Goal: Communication & Community: Answer question/provide support

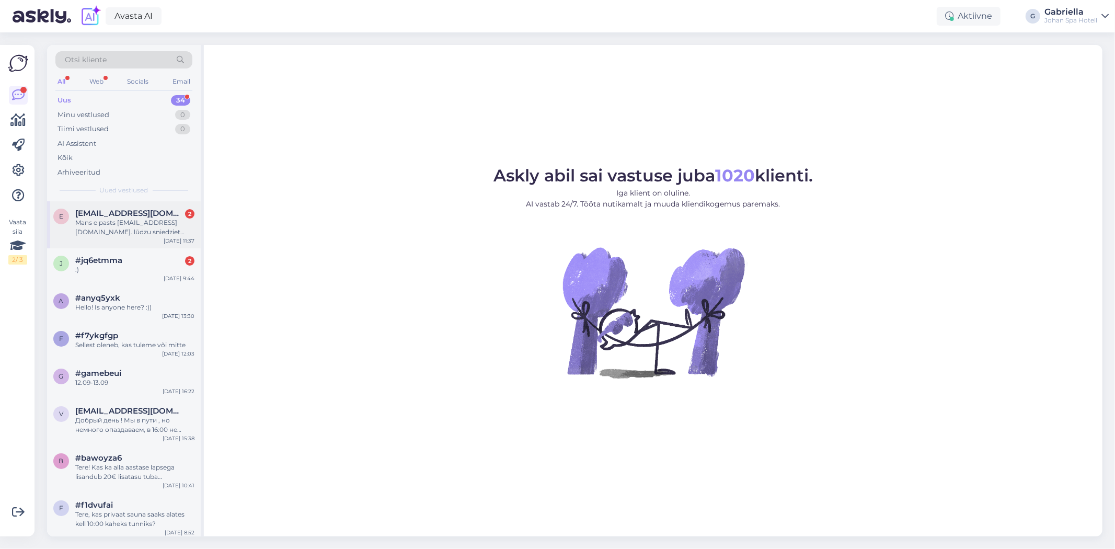
click at [113, 202] on div "e eklons.juris@gmail.com 2 Mans e pasts eklons.juris@gmail.com. lūdzu sniedziet…" at bounding box center [124, 224] width 154 height 47
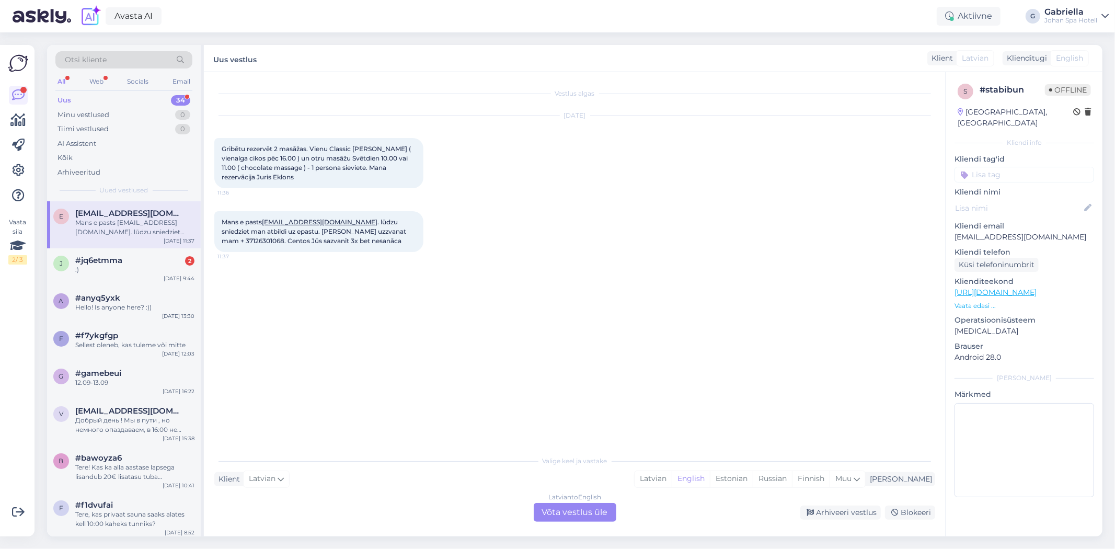
click at [582, 509] on div "Latvian to English Võta vestlus üle" at bounding box center [575, 512] width 83 height 19
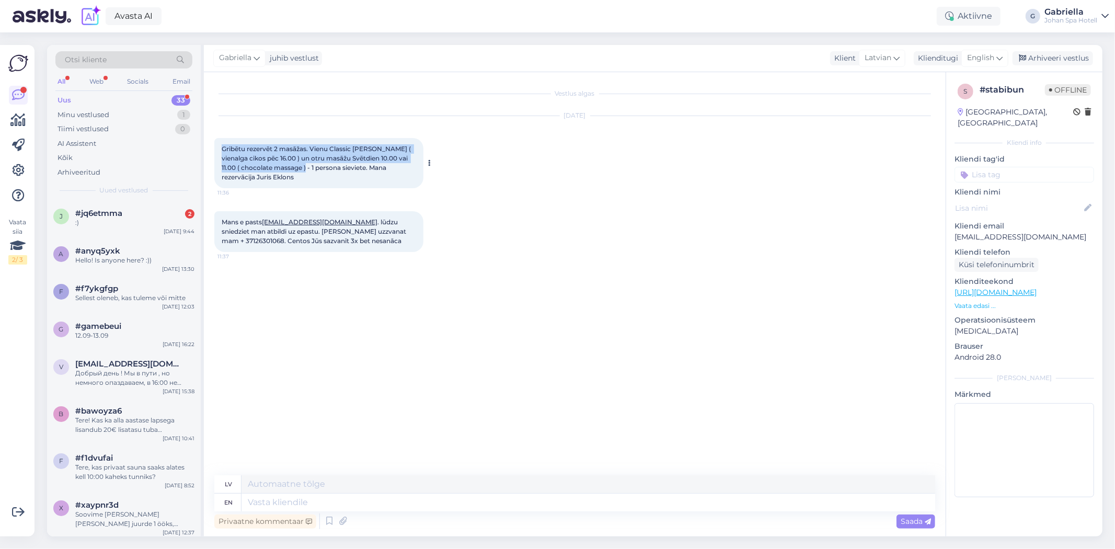
drag, startPoint x: 305, startPoint y: 171, endPoint x: 221, endPoint y: 152, distance: 86.3
click at [221, 152] on div "Gribētu rezervēt 2 masāžas. Vienu Classic Johan Sestdien ( vienalga cikos pēc 1…" at bounding box center [318, 163] width 209 height 50
click at [225, 150] on span "Gribētu rezervēt 2 masāžas. Vienu Classic Johan Sestdien ( vienalga cikos pēc 1…" at bounding box center [317, 163] width 191 height 36
drag, startPoint x: 216, startPoint y: 145, endPoint x: 297, endPoint y: 179, distance: 88.0
click at [297, 179] on div "Gribētu rezervēt 2 masāžas. Vienu Classic Johan Sestdien ( vienalga cikos pēc 1…" at bounding box center [318, 163] width 209 height 50
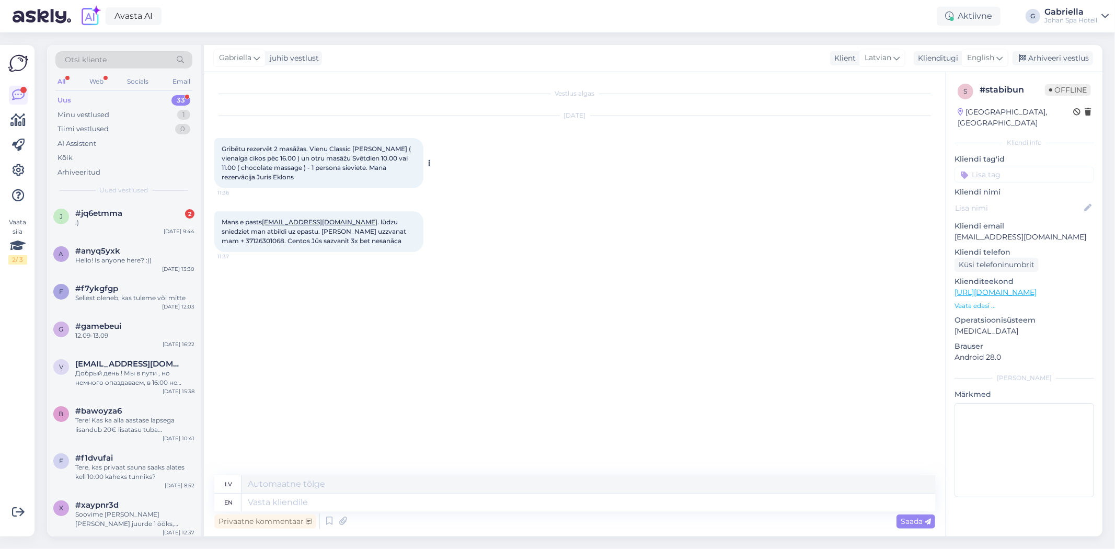
click at [275, 175] on span "Gribētu rezervēt 2 masāžas. Vienu Classic [PERSON_NAME] ( vienalga cikos pēc 16…" at bounding box center [317, 163] width 191 height 36
click at [265, 176] on span "Gribētu rezervēt 2 masāžas. Vienu Classic [PERSON_NAME] ( vienalga cikos pēc 16…" at bounding box center [317, 163] width 191 height 36
click at [299, 178] on div "Gribētu rezervēt 2 masāžas. Vienu Classic Johan Sestdien ( vienalga cikos pēc 1…" at bounding box center [318, 163] width 209 height 50
drag, startPoint x: 286, startPoint y: 179, endPoint x: 258, endPoint y: 182, distance: 28.9
click at [258, 182] on div "Gribētu rezervēt 2 masāžas. Vienu Classic Johan Sestdien ( vienalga cikos pēc 1…" at bounding box center [318, 163] width 209 height 50
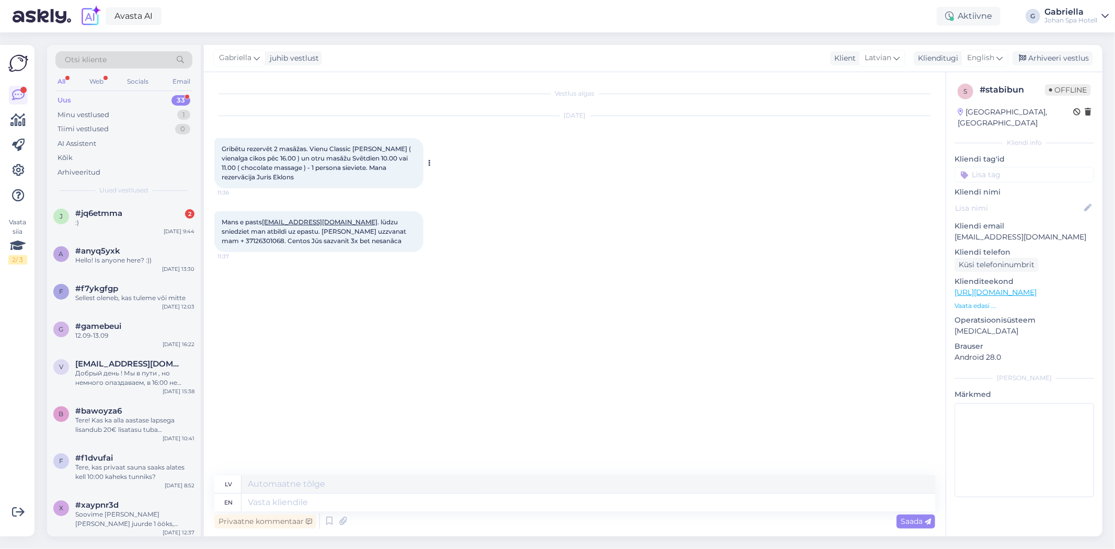
copy span "Juris Eklons"
click at [387, 180] on div "Gribētu rezervēt 2 masāžas. Vienu Classic Johan Sestdien ( vienalga cikos pēc 1…" at bounding box center [318, 163] width 209 height 50
drag, startPoint x: 321, startPoint y: 175, endPoint x: 217, endPoint y: 140, distance: 109.7
click at [217, 140] on div "Gribētu rezervēt 2 masāžas. Vienu Classic Johan Sestdien ( vienalga cikos pēc 1…" at bounding box center [318, 163] width 209 height 50
click at [373, 191] on div "Oct 8 2025 Gribētu rezervēt 2 masāžas. Vienu Classic Johan Sestdien ( vienalga …" at bounding box center [574, 152] width 721 height 95
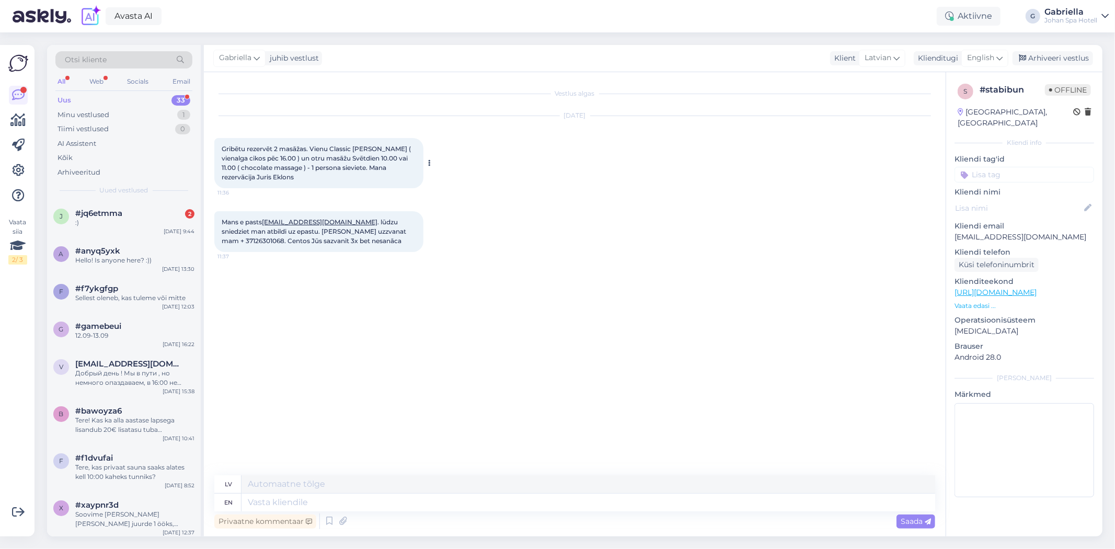
click at [291, 177] on span "Gribētu rezervēt 2 masāžas. Vienu Classic [PERSON_NAME] ( vienalga cikos pēc 16…" at bounding box center [317, 163] width 191 height 36
drag, startPoint x: 369, startPoint y: 245, endPoint x: 216, endPoint y: 214, distance: 155.6
click at [216, 214] on div "Mans e pasts eklons.juris@gmail.com . lūdzu sniedziet man atbildi uz epastu. Va…" at bounding box center [318, 231] width 209 height 41
click at [354, 298] on div "Vestlus algas Oct 8 2025 Gribētu rezervēt 2 masāžas. Vienu Classic Johan Sestdi…" at bounding box center [579, 274] width 730 height 383
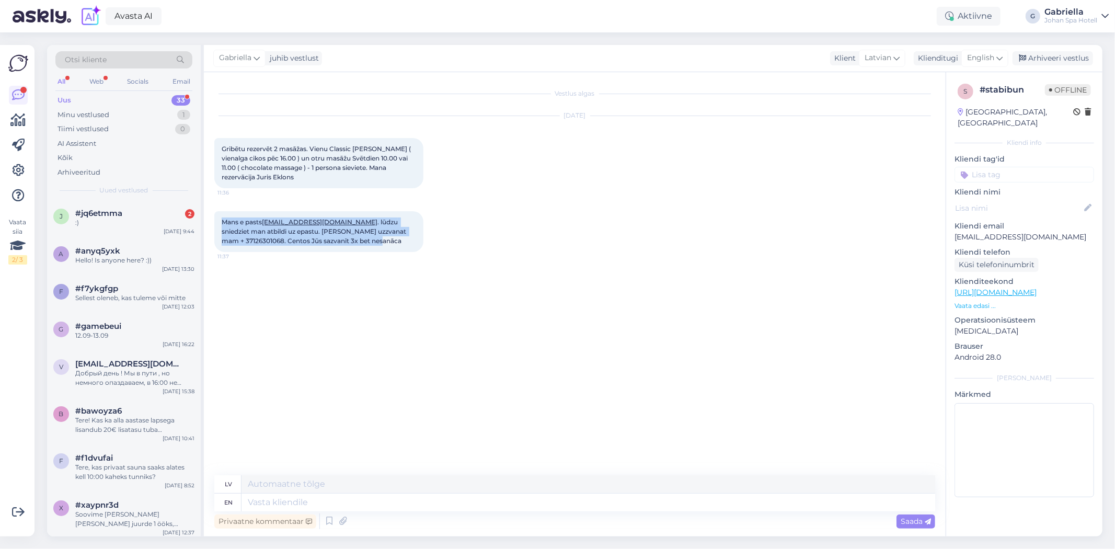
drag, startPoint x: 285, startPoint y: 165, endPoint x: 215, endPoint y: 136, distance: 75.9
click at [215, 136] on div "Oct 8 2025 Gribētu rezervēt 2 masāžas. Vienu Classic Johan Sestdien ( vienalga …" at bounding box center [574, 152] width 721 height 95
click at [318, 186] on div "Gribētu rezervēt 2 masāžas. Vienu Classic Johan Sestdien ( vienalga cikos pēc 1…" at bounding box center [318, 163] width 209 height 50
drag, startPoint x: 316, startPoint y: 184, endPoint x: 248, endPoint y: 161, distance: 71.7
click at [216, 147] on div "Gribētu rezervēt 2 masāžas. Vienu Classic Johan Sestdien ( vienalga cikos pēc 1…" at bounding box center [318, 163] width 209 height 50
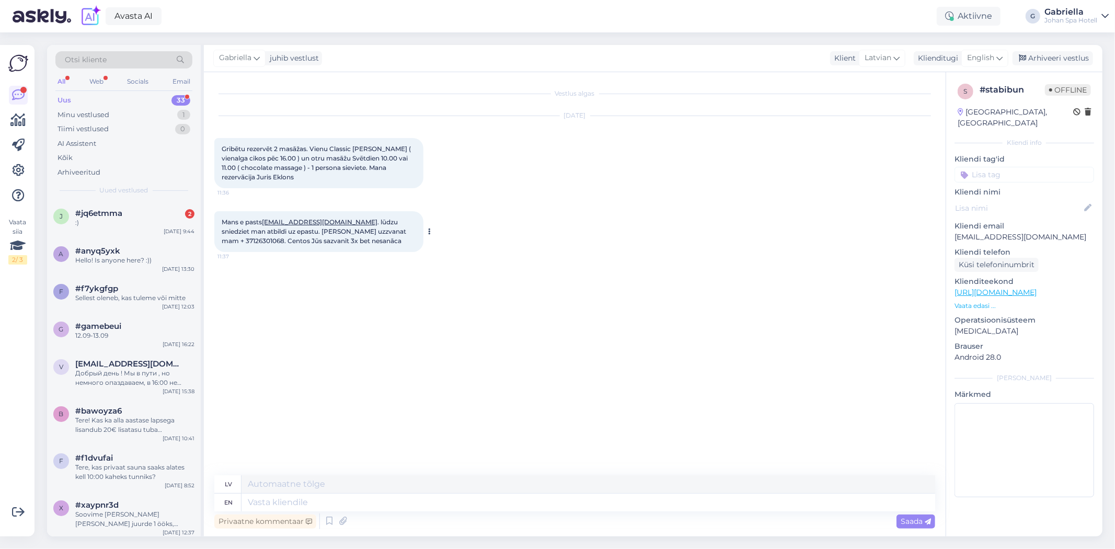
click at [363, 215] on div "Mans e pasts eklons.juris@gmail.com . lūdzu sniedziet man atbildi uz epastu. Va…" at bounding box center [318, 231] width 209 height 41
click at [345, 513] on icon at bounding box center [342, 521] width 15 height 16
click at [341, 505] on textarea at bounding box center [587, 502] width 693 height 18
type textarea "h"
type textarea "G"
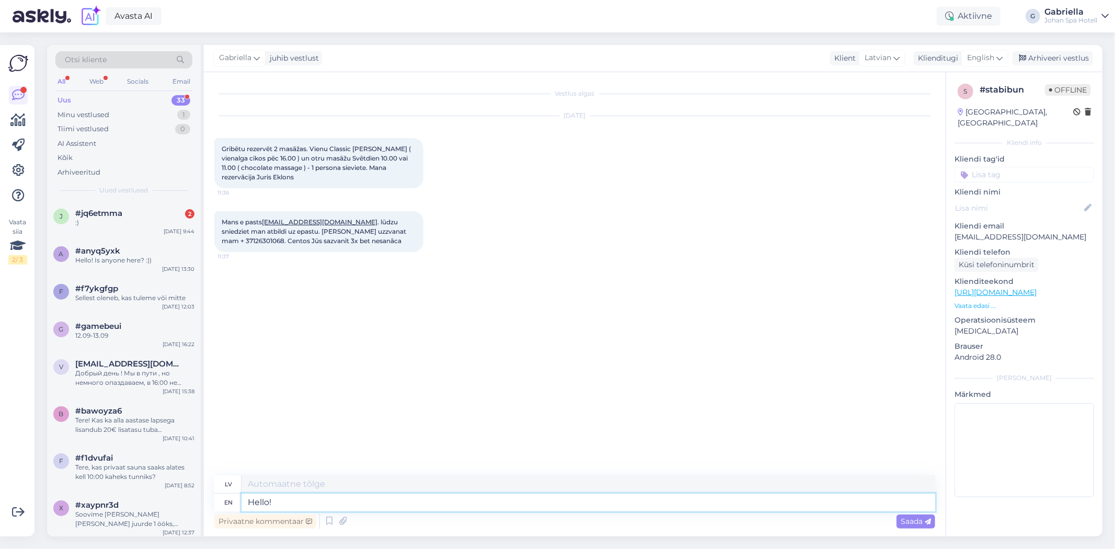
type textarea "Hello!"
type textarea "Sveiki!"
type textarea "Hello! We ha"
type textarea "Sveiki! Mēs"
type textarea "Hello! We have"
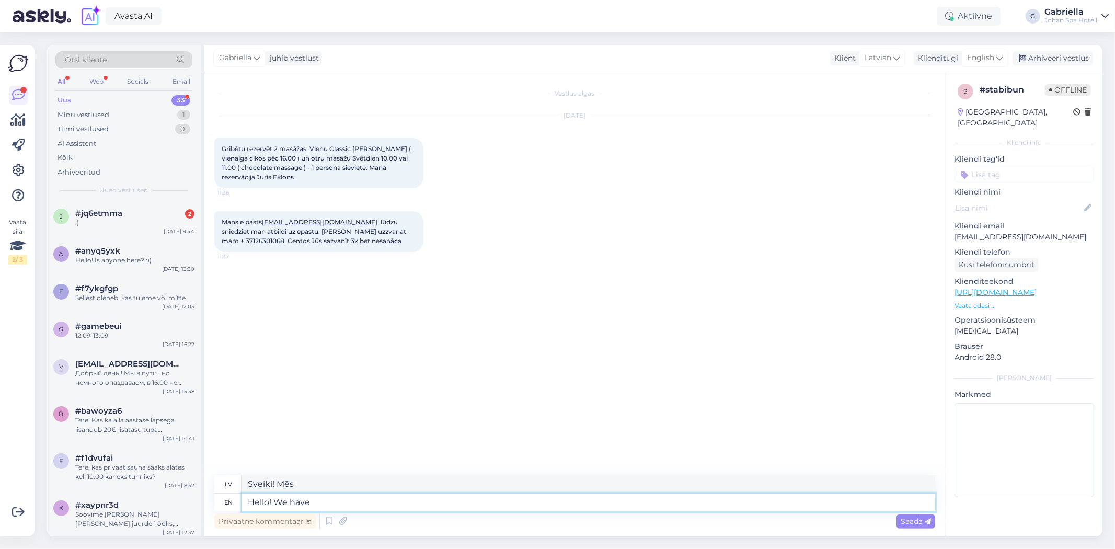
type textarea "Sveiki! Mums ir"
type textarea "Hello! W"
type textarea "Sveiki! Mēs"
type textarea "Hello!"
type textarea "Sveiki!"
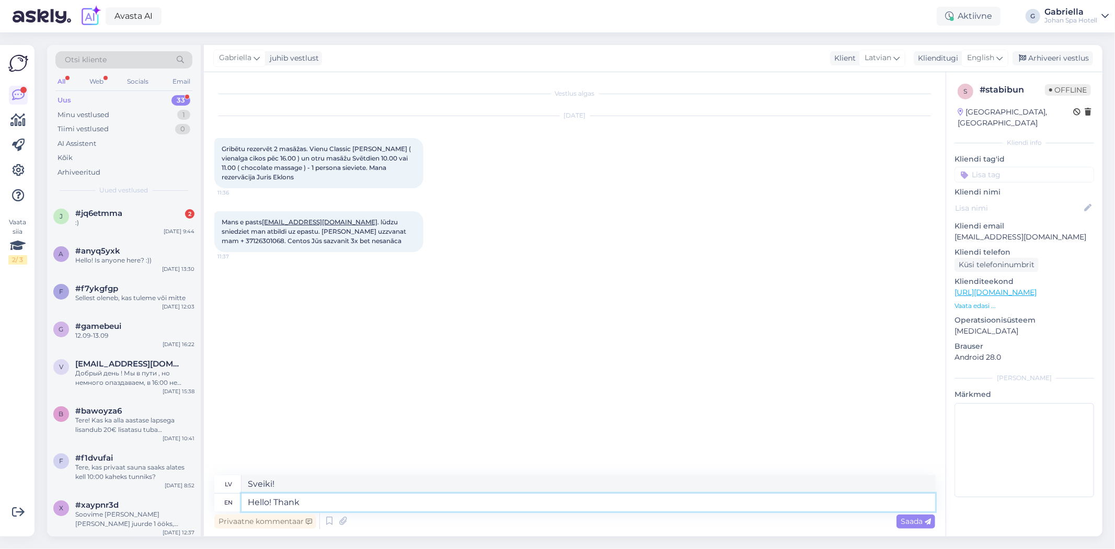
type textarea "Hello! Thank"
type textarea "Sveiki! Paldies"
type textarea "Hello! Thank you fo"
type textarea "Sveiki! Paldies!"
type textarea "Hello! Thank you for co"
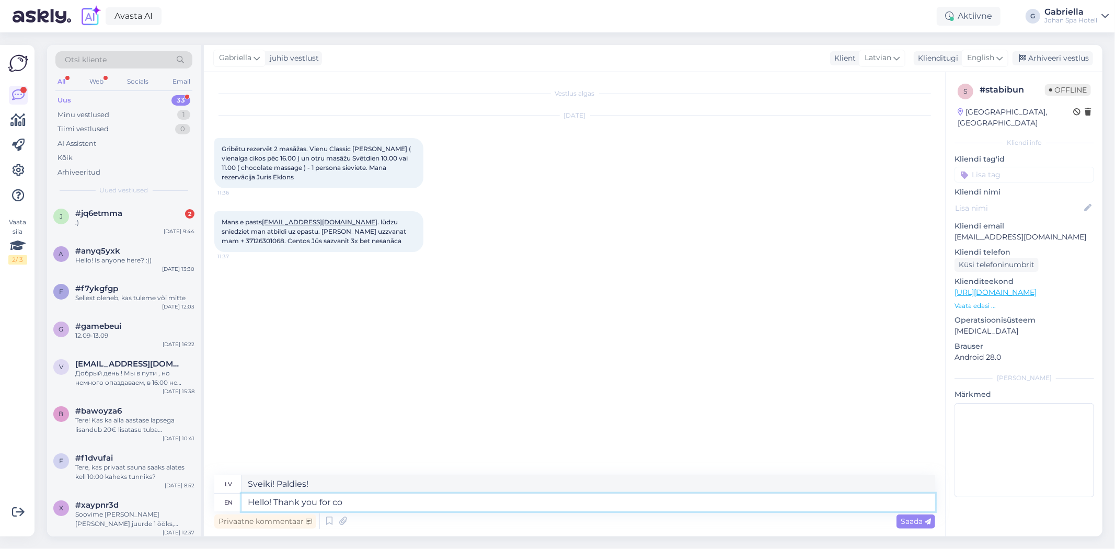
type textarea "Sveiki! Paldies par"
type textarea "Hello! Thank you for contacting."
type textarea "Sveiki! Paldies, ka sazinājāties."
type textarea "Hello! Thank you for contacting. We ha"
type textarea "Sveiki! Paldies, ka sazinājāties ar mums. Mēs"
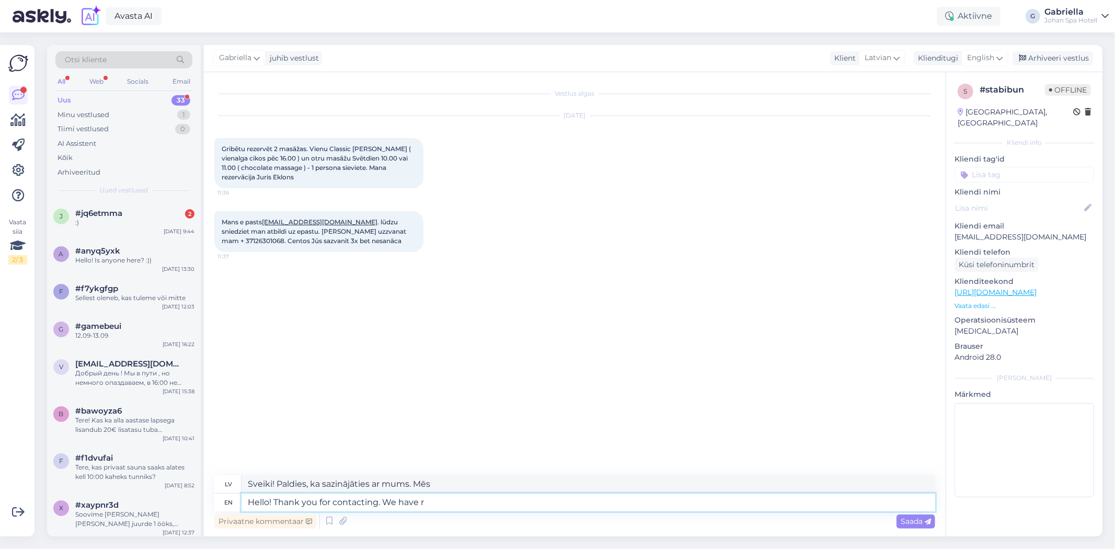
type textarea "Hello! Thank you for contacting. We have re"
type textarea "Sveiki! Paldies, ka sazinājāties ar mums. Mums ir"
type textarea "Hello! Thank you for contacting. We have reserved a"
type textarea "Sveiki! Paldies, ka sazinājāties. Mēs esam veikuši rezervāciju."
type textarea "Hello! Thank you for contacting. We have reserved a"
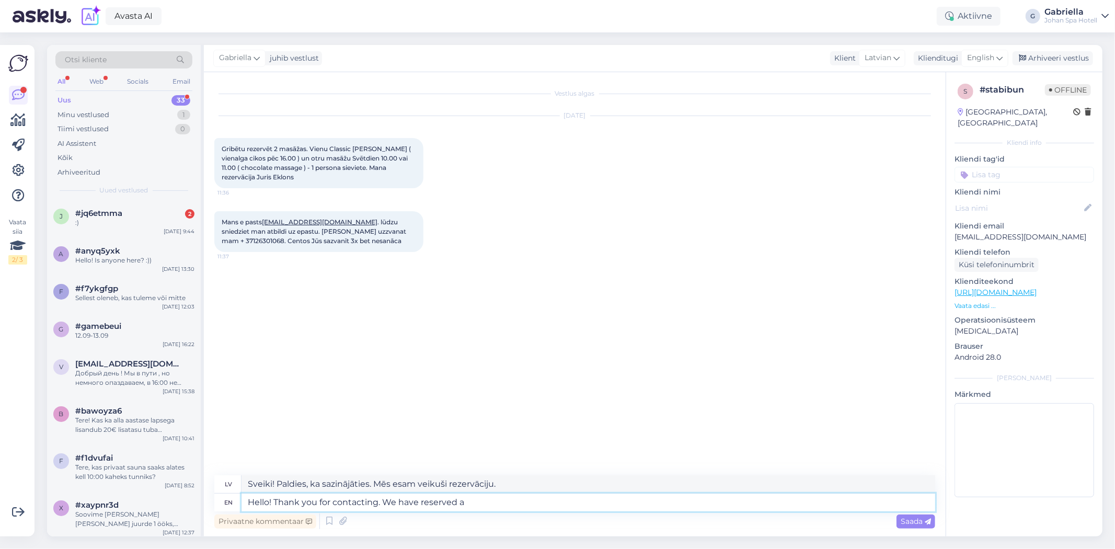
type textarea "Sveiki! Paldies, ka sazinājāties ar mums. Esam rezervējuši"
type textarea "Hello! Thank you for contacting. We have reserved"
type textarea "Sveiki! Paldies, ka sazinājāties. Mēs esam veikuši rezervāciju."
type textarea "Hello! Thank you for contacting. We have reserved the ma"
type textarea "Sveiki! Paldies, ka sazinājāties ar mums. Esam rezervējuši"
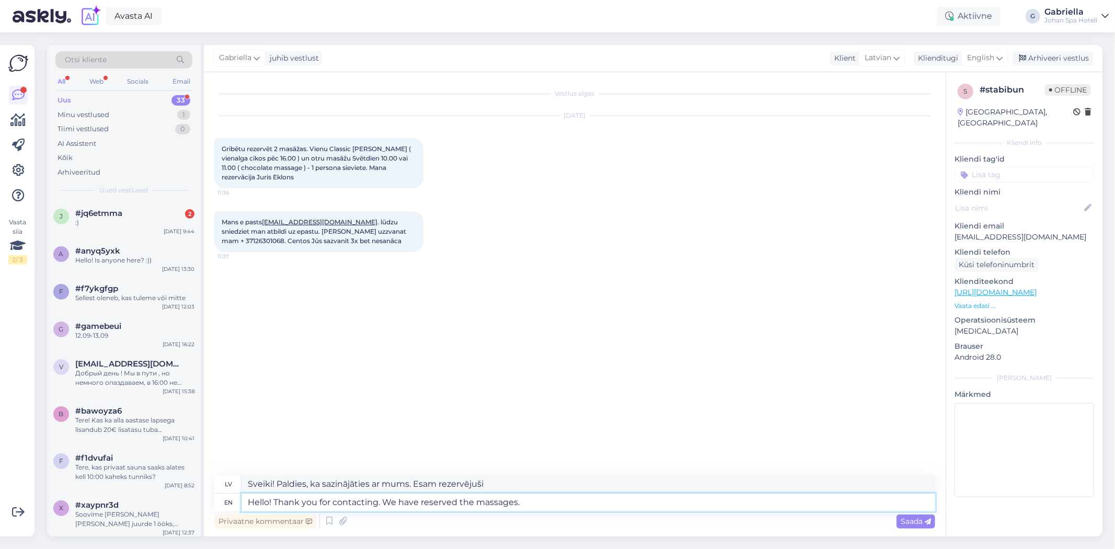
type textarea "Hello! Thank you for contacting. We have reserved the massages."
type textarea "Sveiki! Paldies, ka sazinājāties. Masāžas ir rezervētas."
type textarea "Hello! Thank you for contacting. We have reserved the massages f"
type textarea "Sveiki! Paldies, ka sazinājāties ar mums. Esam rezervējuši masāžas."
type textarea "Hello! Thank you for contacting. We have reserved the massages for y"
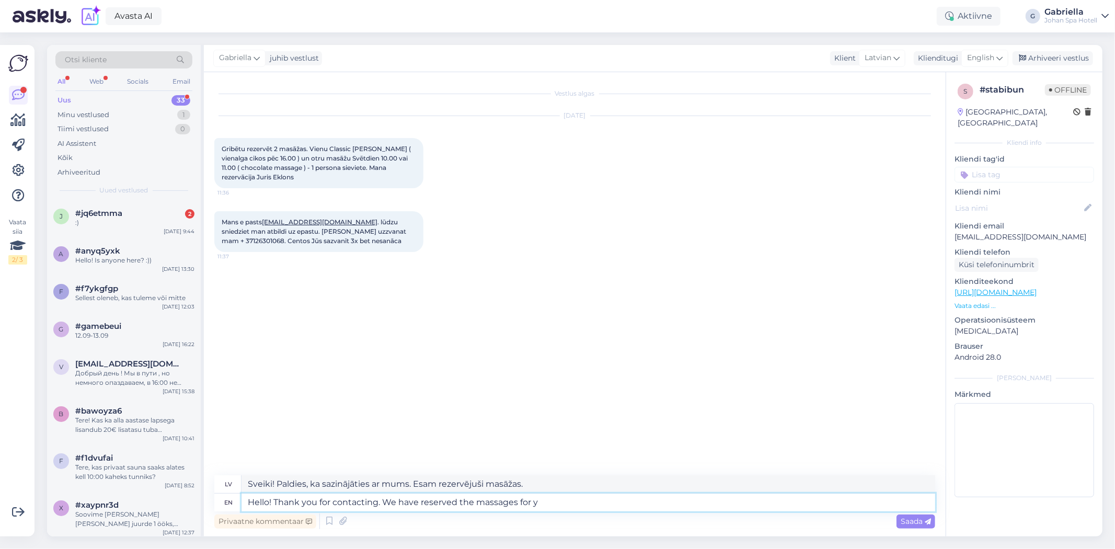
type textarea "Sveiki! Paldies, ka sazinājāties ar mums. Masāžas ir rezervētas"
type textarea "Hello! Thank you for contacting. We have reserved the massages for you"
type textarea "Sveiki! Paldies, ka sazinājāties ar mums. Esam rezervējuši jums masāžas."
type textarea "Hello! Thank you for contacting. We have reserved the massages for you."
type textarea "Sveiki! Paldies, ka sazinājāties. Esam jums rezervējuši masāžas."
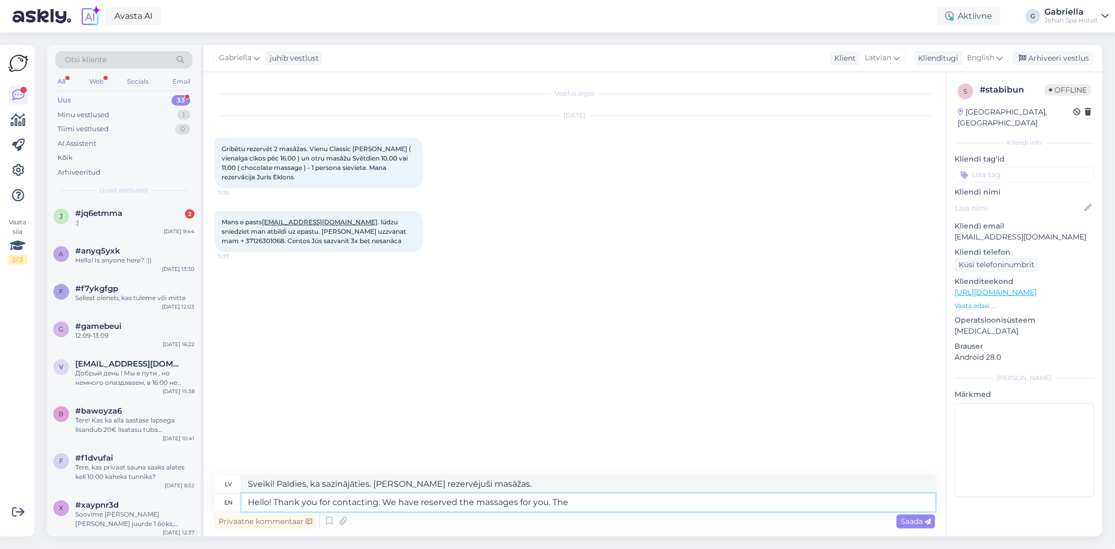
type textarea "Hello! Thank you for contacting. We have reserved the massages for you. The"
type textarea "Sveiki! Paldies, ka sazinājāties. Mēs esam rezervējuši jums masāžas."
type textarea "Hello! Thank you for contacting. We have reserved the massages for you. The cla…"
type textarea "Sveiki! Paldies, ka sazinājāties ar mums. Esam rezervējuši Jums masāžas. Klasis…"
type textarea "Hello! Thank you for contacting. We have reserved the massages for you. The cla…"
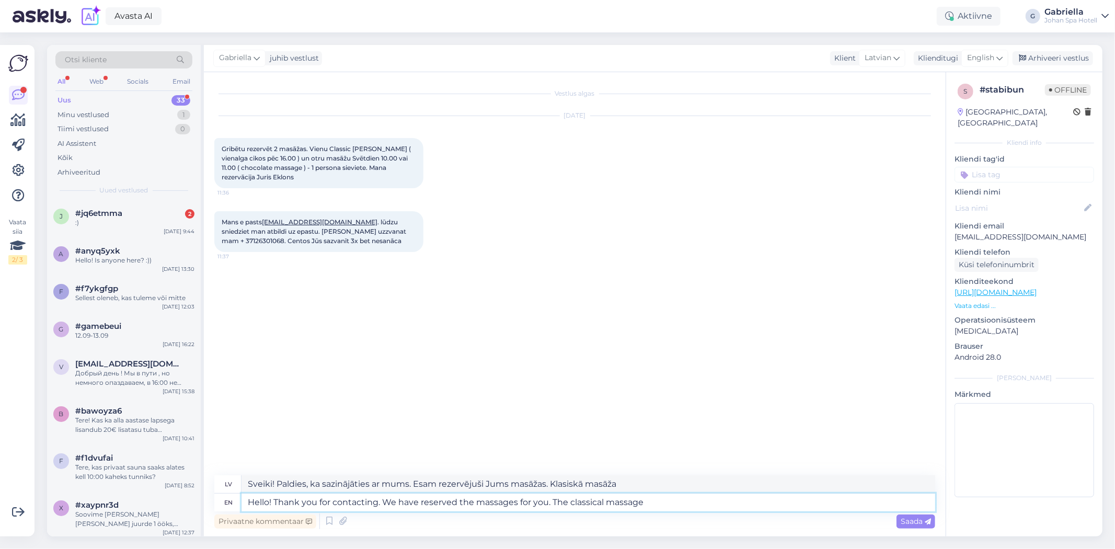
type textarea "Sveiki! Paldies, ka sazinājāties. Esam rezervējuši Jums masāžas. Klasiskā masāža"
type textarea "Hello! Thank you for contacting. We have reserved the massages for you. The cla…"
type textarea "Sveiki! Paldies, ka sazinājāties. Esam rezervējuši Jums masāžas. Klasiskā masāž…"
type textarea "Hello! Thank you for contacting. We have reserved the massages for you. The cla…"
type textarea "Sveiki! Paldies, ka sazinājāties. Esam rezervējuši Jums masāžas. Klasiskā masāž…"
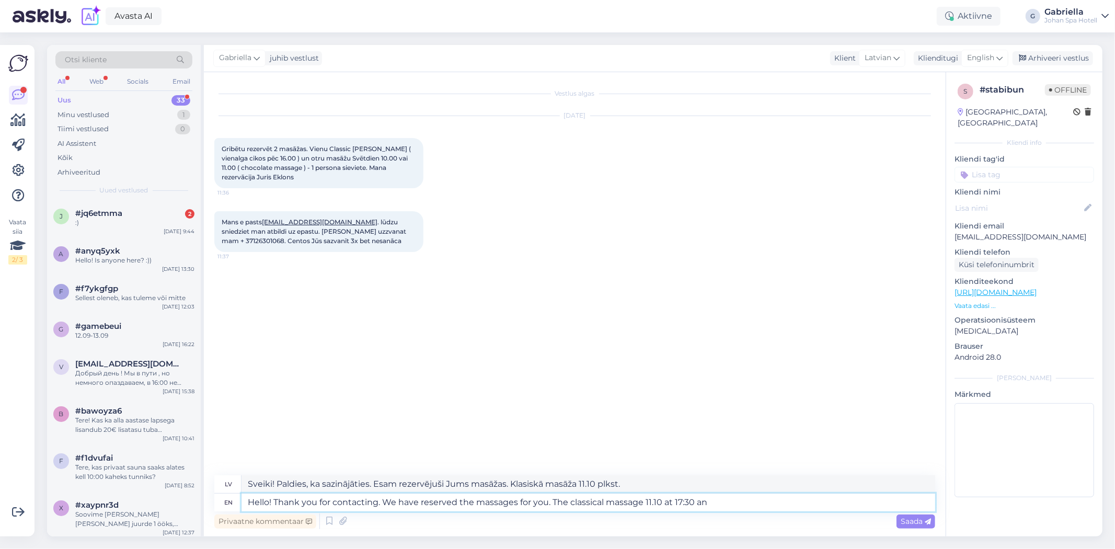
type textarea "Hello! Thank you for contacting. We have reserved the massages for you. The cla…"
type textarea "Sveiki! Paldies, ka sazinājāties. Esam jums rezervējuši masāžas. Klasiskā masāž…"
type textarea "Hello! Thank you for contacting. We have reserved the massages for you. The cla…"
type textarea "Sveiki! Paldies, ka sazinājāties ar mums. Esam rezervējuši Jums masāžas. Klasis…"
type textarea "Hello! Thank you for contacting. We have reserved the massages for you. The cla…"
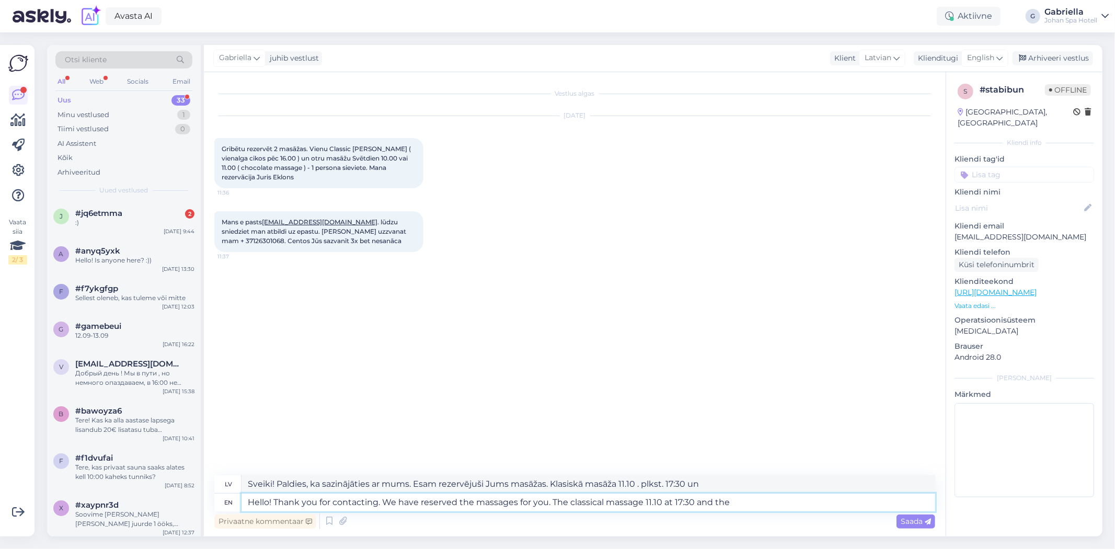
type textarea "Sveiki! Paldies, ka sazinājāties ar jums. Esam jums rezervējuši masāžas. Klasis…"
drag, startPoint x: 359, startPoint y: 176, endPoint x: 265, endPoint y: 166, distance: 94.5
click at [265, 166] on div "Gribētu rezervēt 2 masāžas. Vienu Classic Johan Sestdien ( vienalga cikos pēc 1…" at bounding box center [318, 163] width 209 height 50
click at [265, 168] on span "Gribētu rezervēt 2 masāžas. Vienu Classic [PERSON_NAME] ( vienalga cikos pēc 16…" at bounding box center [317, 163] width 191 height 36
click at [322, 181] on div "Gribētu rezervēt 2 masāžas. Vienu Classic Johan Sestdien ( vienalga cikos pēc 1…" at bounding box center [318, 163] width 209 height 50
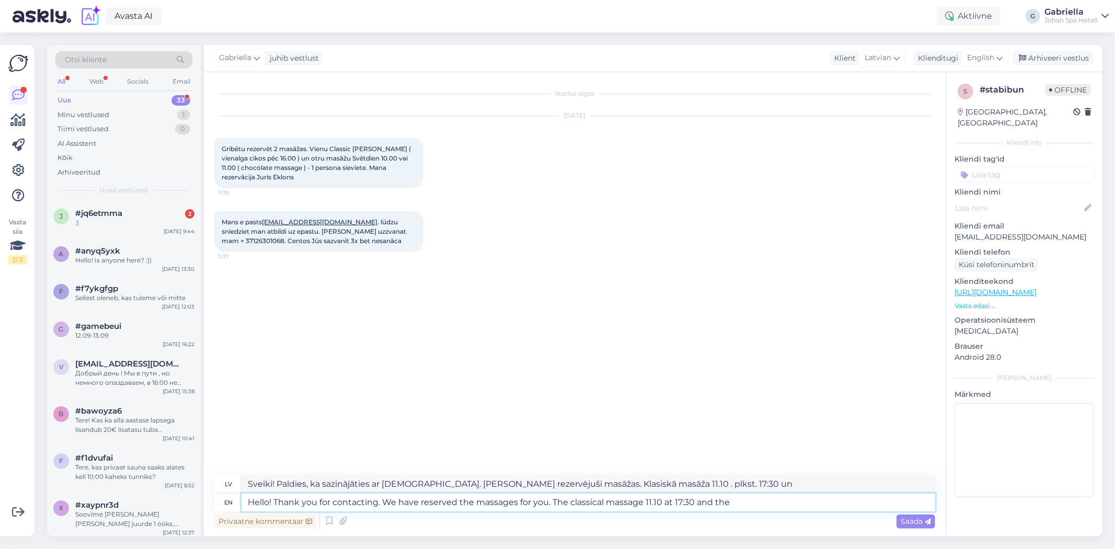
click at [776, 504] on textarea "Hello! Thank you for contacting. We have reserved the massages for you. The cla…" at bounding box center [587, 502] width 693 height 18
type textarea "Hello! Thank you for contacting. We have reserved the massages for you. The cla…"
type textarea "Sveiki! Paldies, ka sazinājāties ar mums. Esam rezervējuši Jums masāžas. Klasis…"
type textarea "Hello! Thank you for contacting. We have reserved the massages for you. The cla…"
type textarea "Sveiki! Paldies, ka sazinājāties ar jums. Esam jums rezervējuši masāžas. Klasis…"
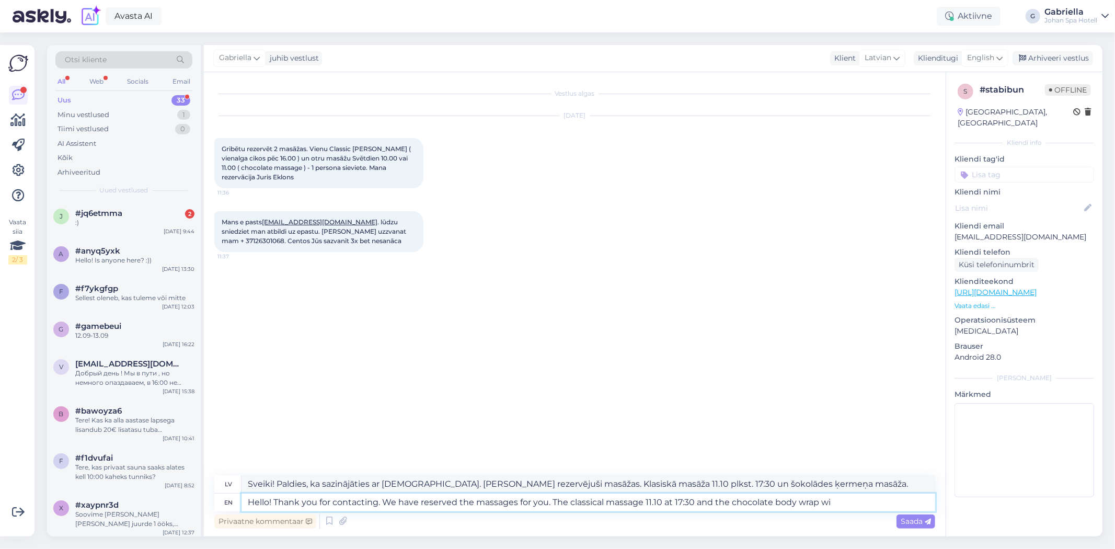
type textarea "Hello! Thank you for contacting. We have reserved the massages for you. The cla…"
type textarea "Sveiki! Paldies, ka sazinājāties ar mums. Esam rezervējuši Jums masāžas. Klasis…"
type textarea "Hello! Thank you for contacting. We have reserved the massages for you. The cla…"
type textarea "Sveiki! Paldies, ka sazinājāties ar jums. Esam jums rezervējuši masāžas. Klasis…"
type textarea "Hello! Thank you for contacting. We have reserved the massages for you. The cla…"
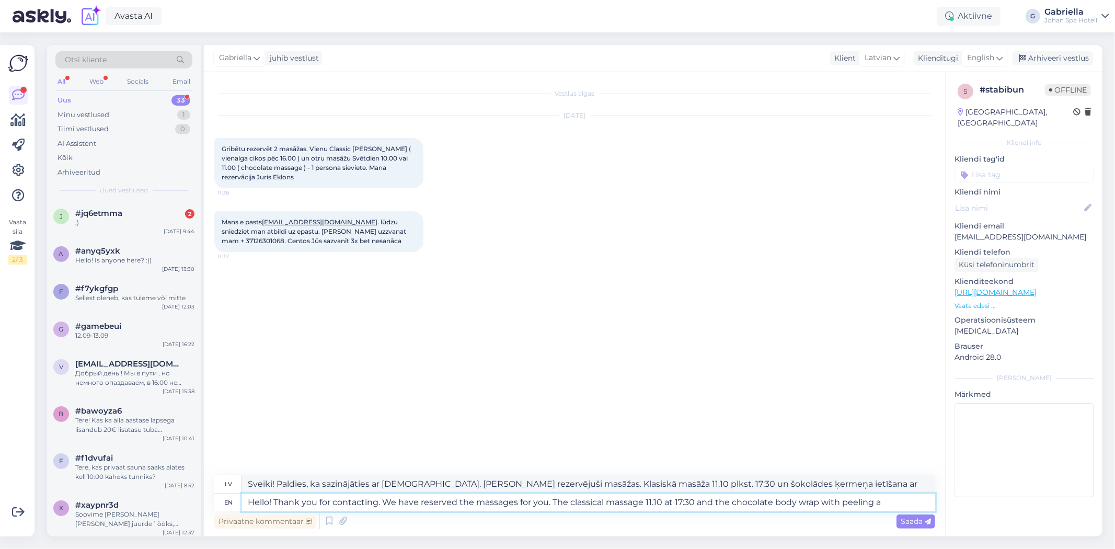
type textarea "Sveiki! Paldies, ka sazinājāties ar mums. Esam jums rezervējuši masāžas. Klasis…"
type textarea "Hello! Thank you for contacting. We have reserved the massages for you. The cla…"
type textarea "Sveiki! Paldies, ka sazinājāties ar mums. Esam rezervējuši Jums masāžas. Klasis…"
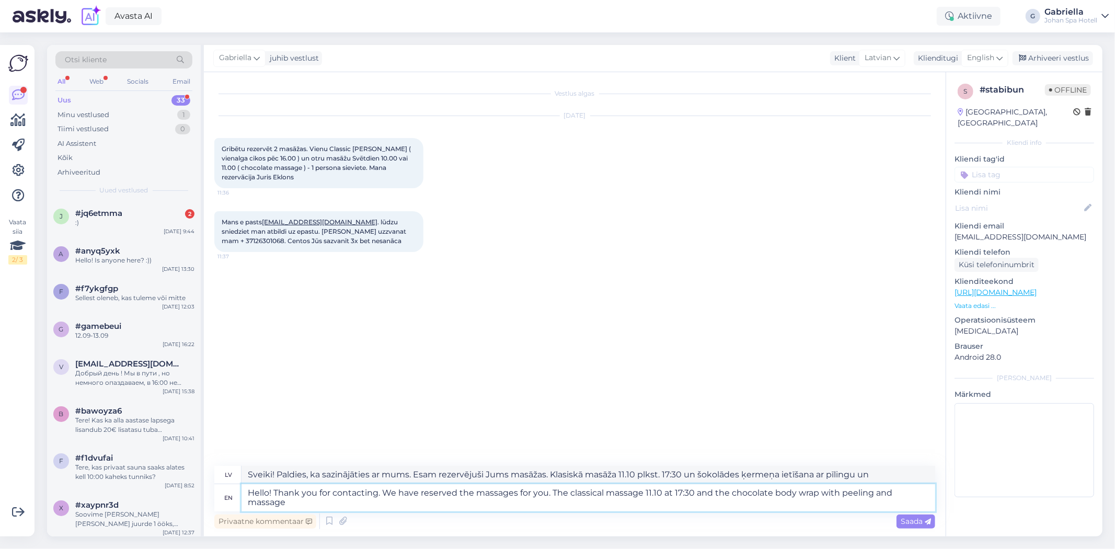
type textarea "Hello! Thank you for contacting. We have reserved the massages for you. The cla…"
type textarea "Sveiki! Paldies, ka sazinājāties ar mums. Esam jums rezervējuši masāžas. Klasis…"
type textarea "Hello! Thank you for contacting. We have reserved the massages for you. The cla…"
type textarea "Sveiki! Paldies, ka sazinājāties ar mums. Esam jums rezervējuši masāžas. Klasis…"
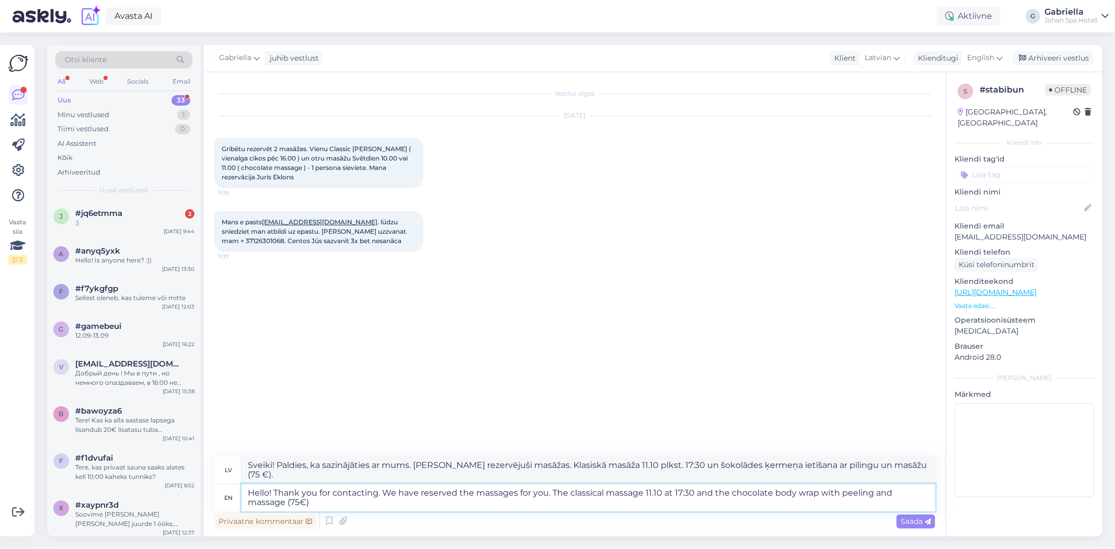
click at [640, 493] on textarea "Hello! Thank you for contacting. We have reserved the massages for you. The cla…" at bounding box center [587, 497] width 693 height 27
click at [645, 493] on textarea "Hello! Thank you for contacting. We have reserved the massages for you. The cla…" at bounding box center [587, 497] width 693 height 27
type textarea "Hello! Thank you for contacting. We have reserved the massages for you. The cla…"
type textarea "Sveiki! Paldies, ka sazinājāties ar mums. Esam jums rezervējuši masāžas. Klasis…"
click at [593, 505] on textarea "Hello! Thank you for contacting. We have reserved the massages for you. The cla…" at bounding box center [587, 497] width 693 height 27
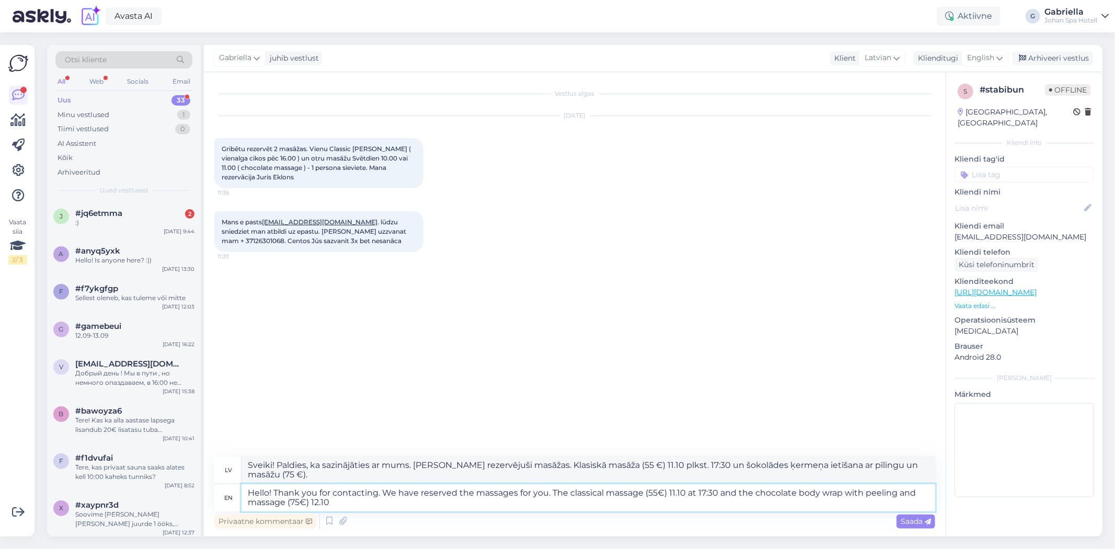
type textarea "Hello! Thank you for contacting. We have reserved the massages for you. The cla…"
type textarea "Sveiki! Paldies, ka sazinājāties. Esam Jums rezervējuši masāžas. Klasiskā masāž…"
type textarea "Hello! Thank you for contacting. We have reserved the massages for you. The cla…"
type textarea "Sveiki! Paldies, ka sazinājāties. Esam Jums rezervējuši masāžas. Klasiskā masāž…"
type textarea "Hello! Thank you for contacting. We have reserved the massages for you. The cla…"
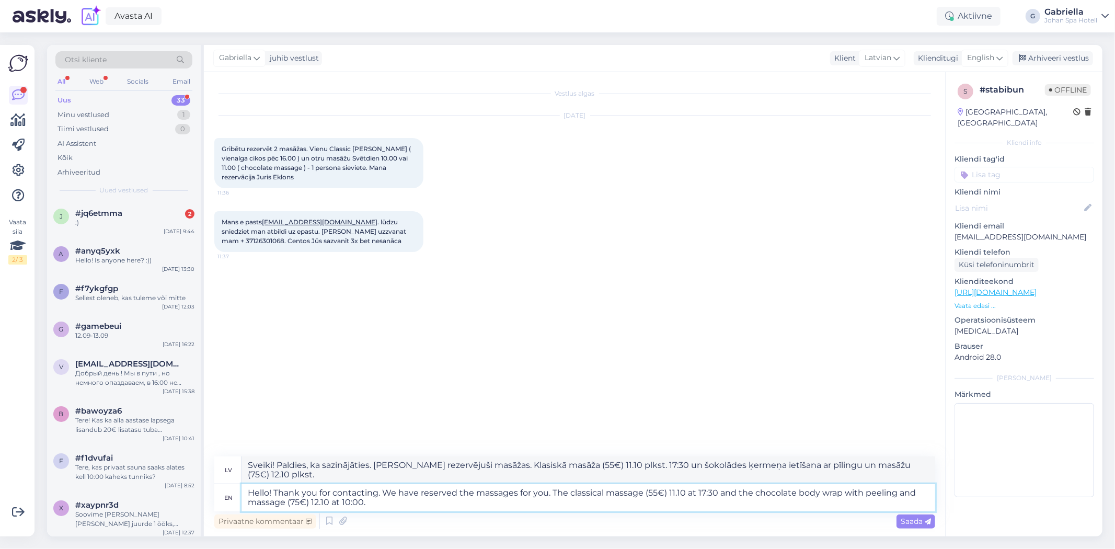
type textarea "Sveiki! Paldies, ka sazinājāties. Esam Jums rezervējuši masāžas. Klasiskā masāž…"
type textarea "Hello! Thank you for contacting. We have reserved the massages for you. The cla…"
type textarea "Sveiki! Paldies, ka sazinājāties. Esam Jums rezervējuši masāžas. Klasiskā masāž…"
type textarea "Hello! Thank you for contacting. We have reserved the massages for you. The cla…"
type textarea "Sveiki! Paldies, ka sazinājāties. Esam jums rezervējuši masāžas. Klasiskā masāž…"
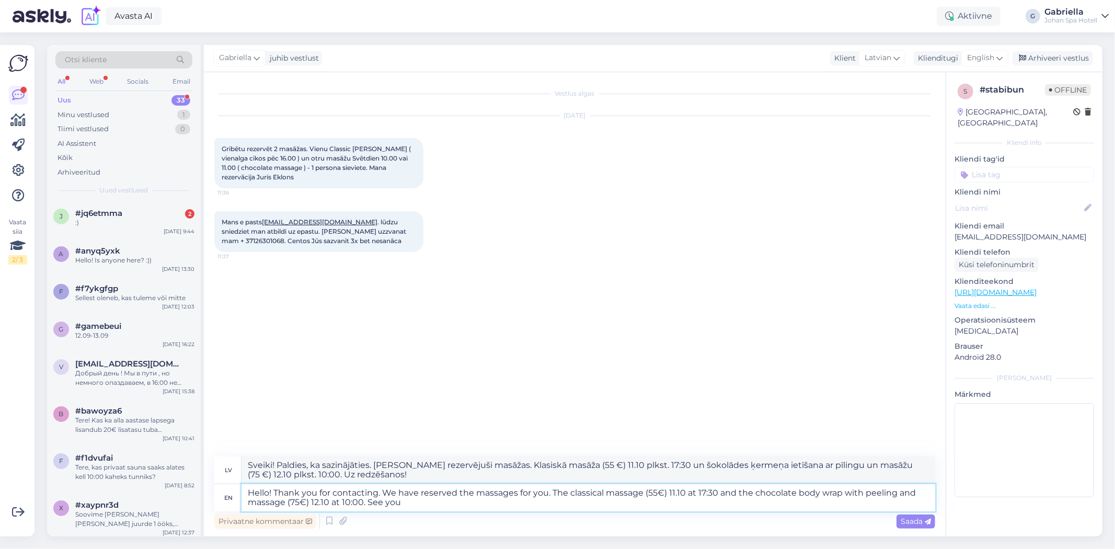
type textarea "Hello! Thank you for contacting. We have reserved the massages for you. The cla…"
type textarea "Sveiki! Paldies, ka sazinājāties. Esam Jums rezervējuši masāžas. Klasiskā masāž…"
type textarea "Hello! Thank you for contacting. We have reserved the massages for you. The cla…"
type textarea "Sveiki! Paldies, ka sazinājāties. [PERSON_NAME] rezervējuši masāžas. Klasiskā m…"
type textarea "Hello! Thank you for contacting. We have reserved the massages for you. The cla…"
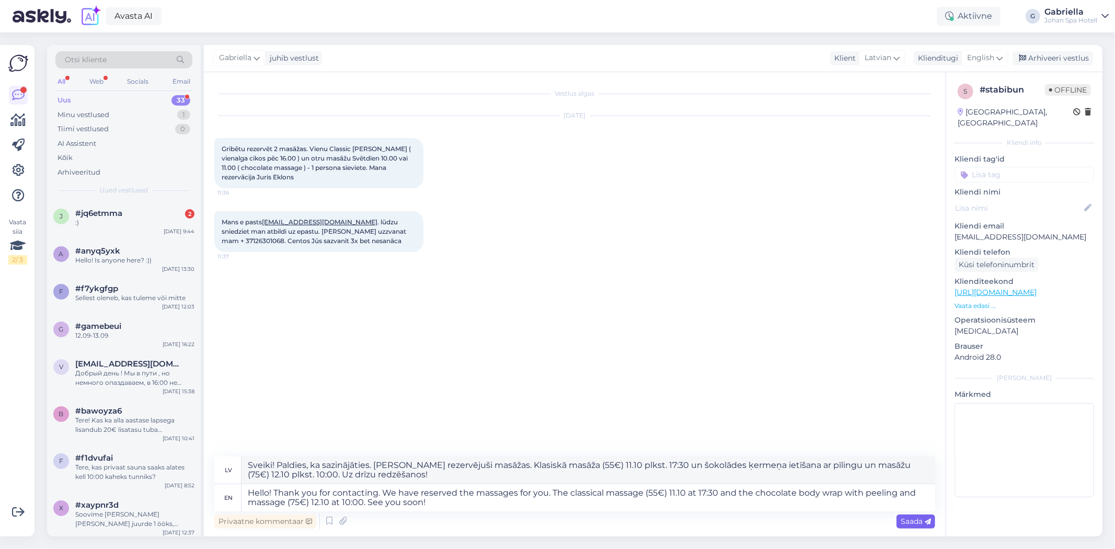
click at [928, 527] on div "Saada" at bounding box center [915, 521] width 39 height 14
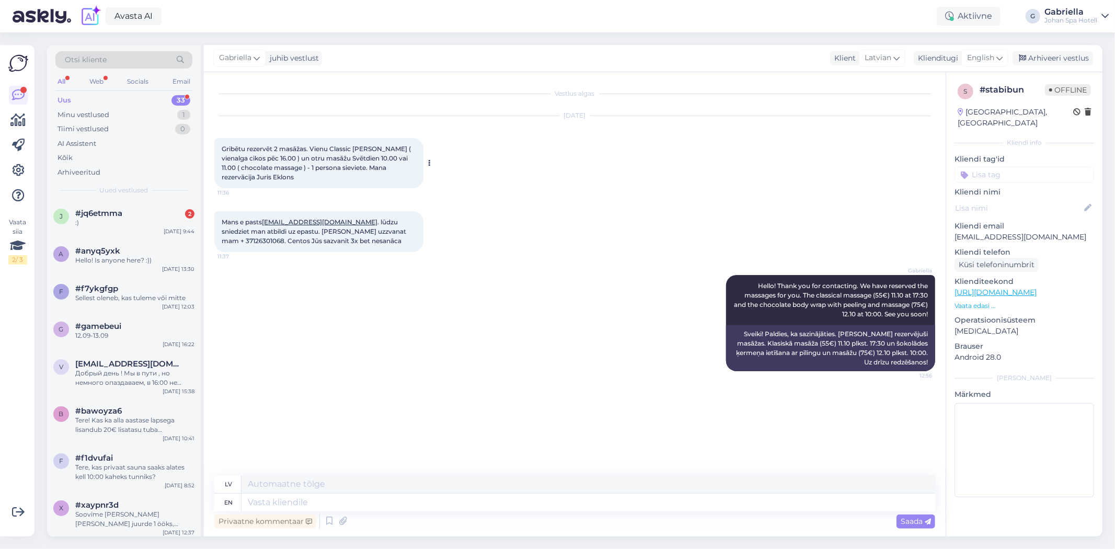
drag, startPoint x: 306, startPoint y: 180, endPoint x: 220, endPoint y: 148, distance: 91.9
click at [220, 144] on div "Gribētu rezervēt 2 masāžas. Vienu Classic Johan Sestdien ( vienalga cikos pēc 1…" at bounding box center [318, 163] width 209 height 50
click at [357, 228] on span "Mans e pasts eklons.juris@gmail.com . lūdzu sniedziet man atbildi uz epastu. Va…" at bounding box center [315, 231] width 186 height 27
drag, startPoint x: 366, startPoint y: 248, endPoint x: 219, endPoint y: 219, distance: 149.1
click at [219, 219] on div "Mans e pasts eklons.juris@gmail.com . lūdzu sniedziet man atbildi uz epastu. Va…" at bounding box center [318, 231] width 209 height 41
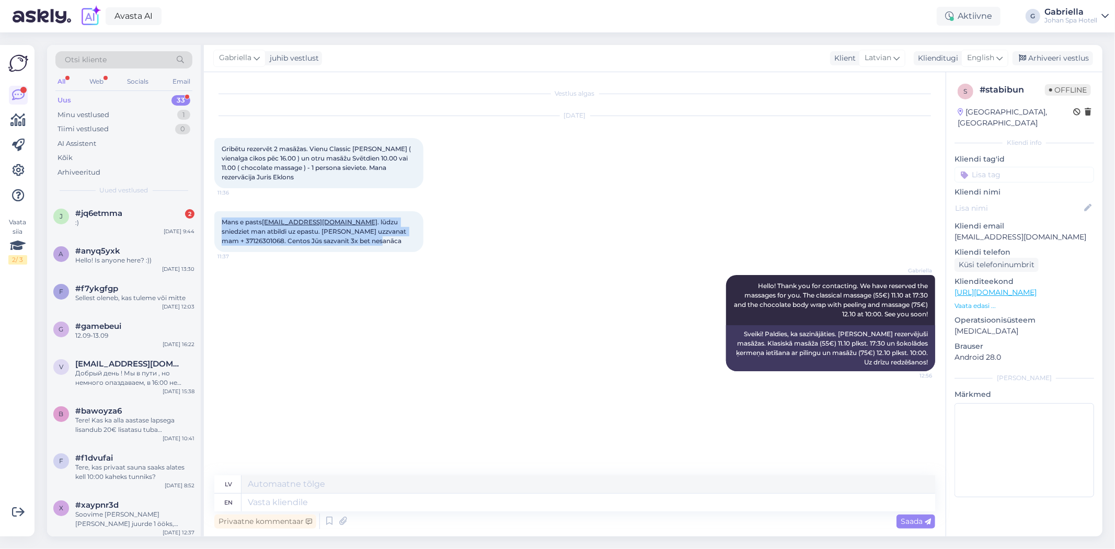
click at [410, 260] on div "Mans e pasts eklons.juris@gmail.com . lūdzu sniedziet man atbildi uz epastu. Va…" at bounding box center [574, 232] width 721 height 64
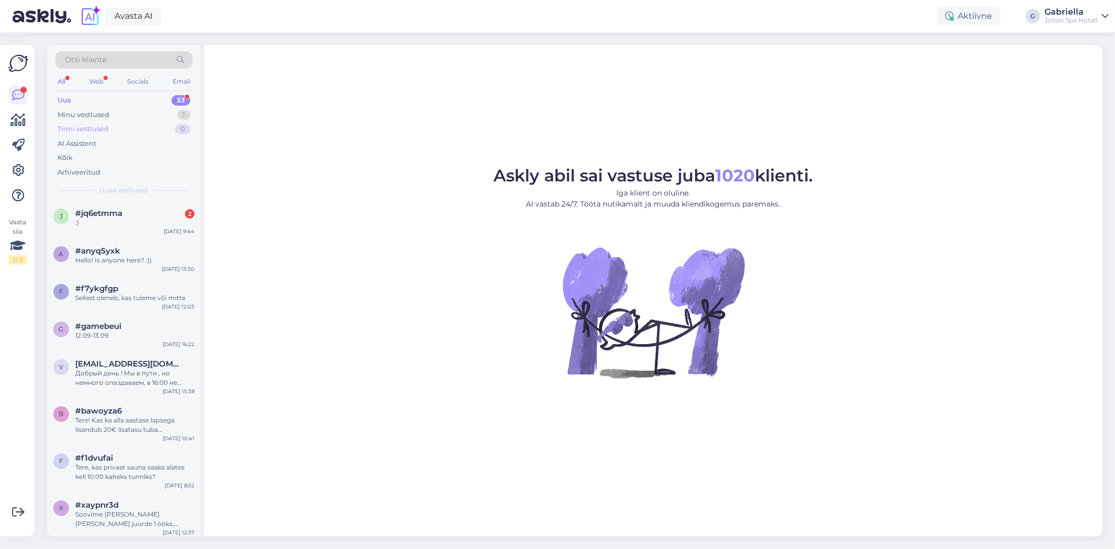
click at [124, 128] on div "Tiimi vestlused 0" at bounding box center [123, 129] width 137 height 15
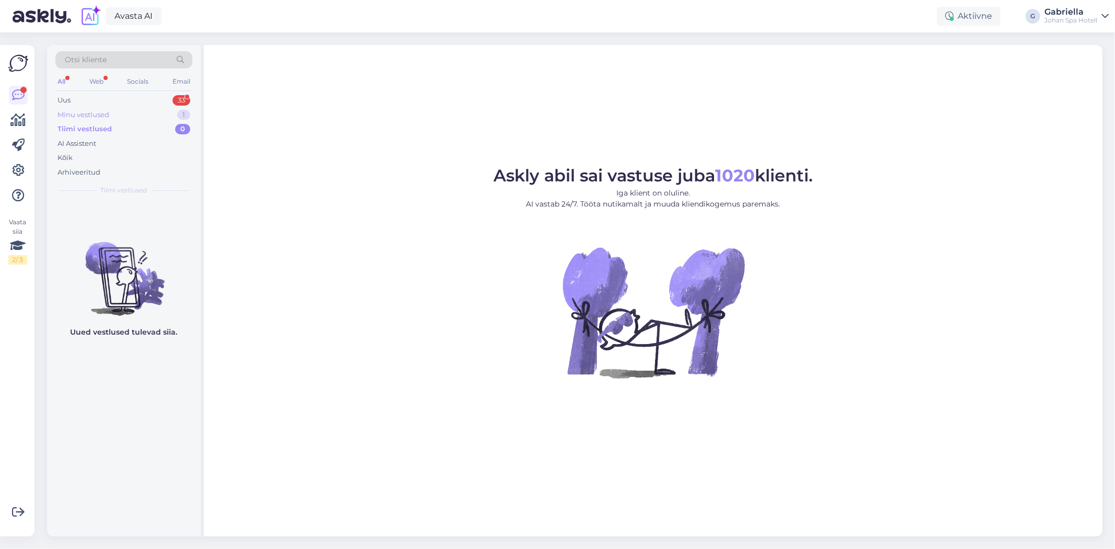
click at [122, 119] on div "Minu vestlused 1" at bounding box center [123, 115] width 137 height 15
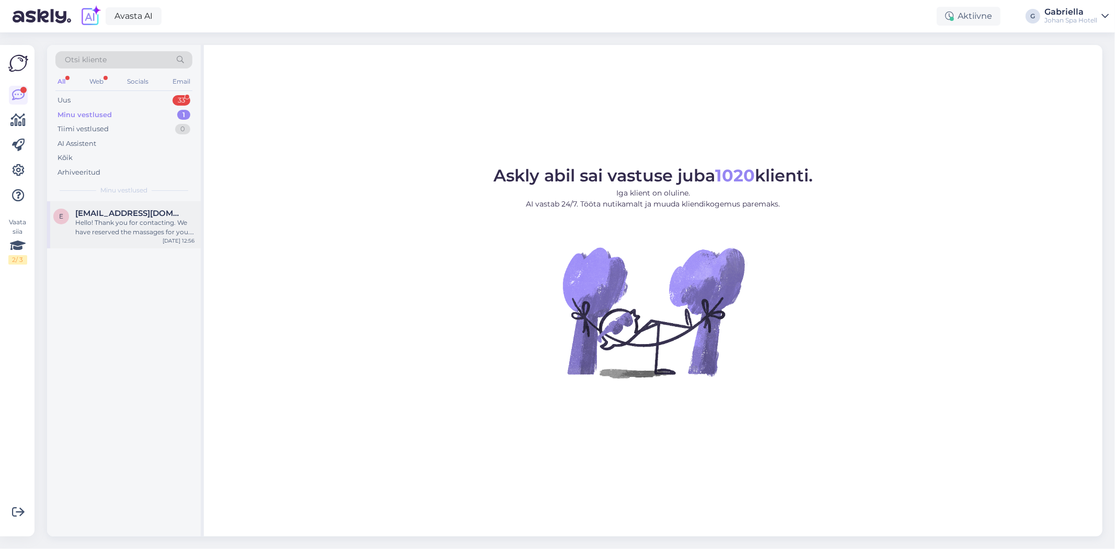
click at [146, 202] on div "e [EMAIL_ADDRESS][DOMAIN_NAME] Hello! Thank you for contacting. We have reserve…" at bounding box center [124, 224] width 154 height 47
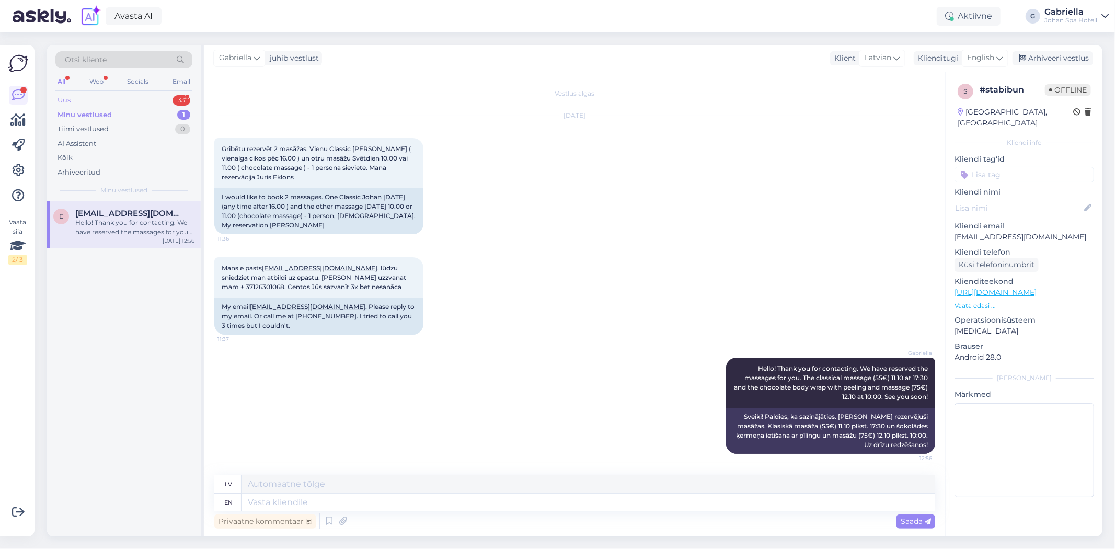
click at [121, 96] on div "Uus 33" at bounding box center [123, 100] width 137 height 15
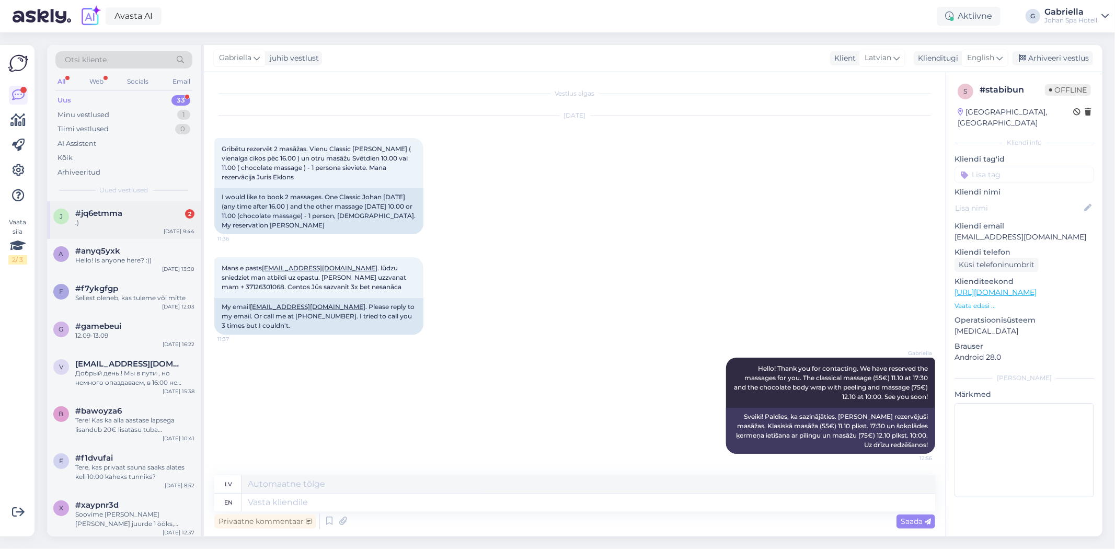
click at [142, 213] on div "#jq6etmma 2" at bounding box center [134, 213] width 119 height 9
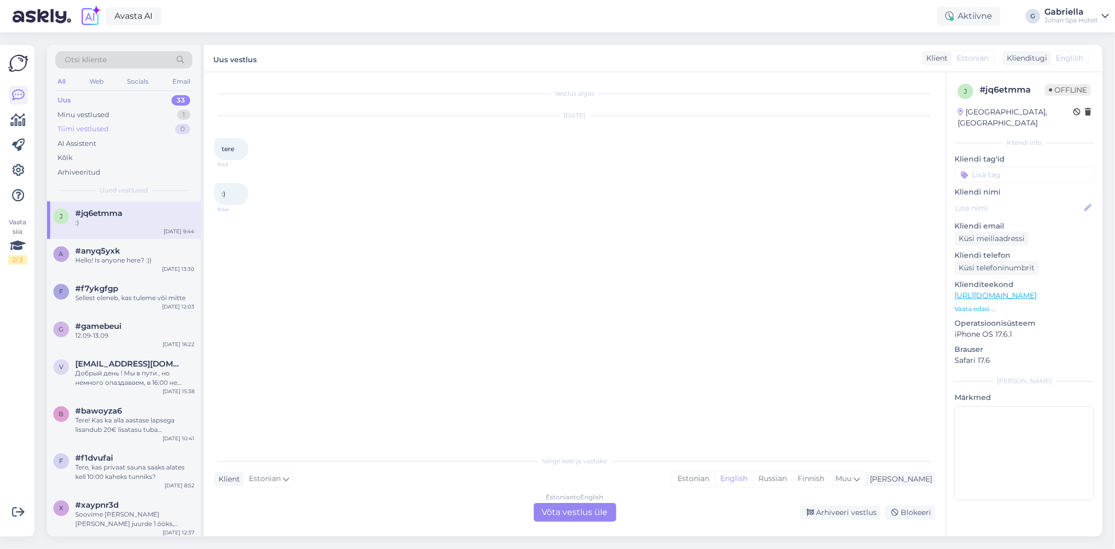
click at [131, 124] on div "Tiimi vestlused 0" at bounding box center [123, 129] width 137 height 15
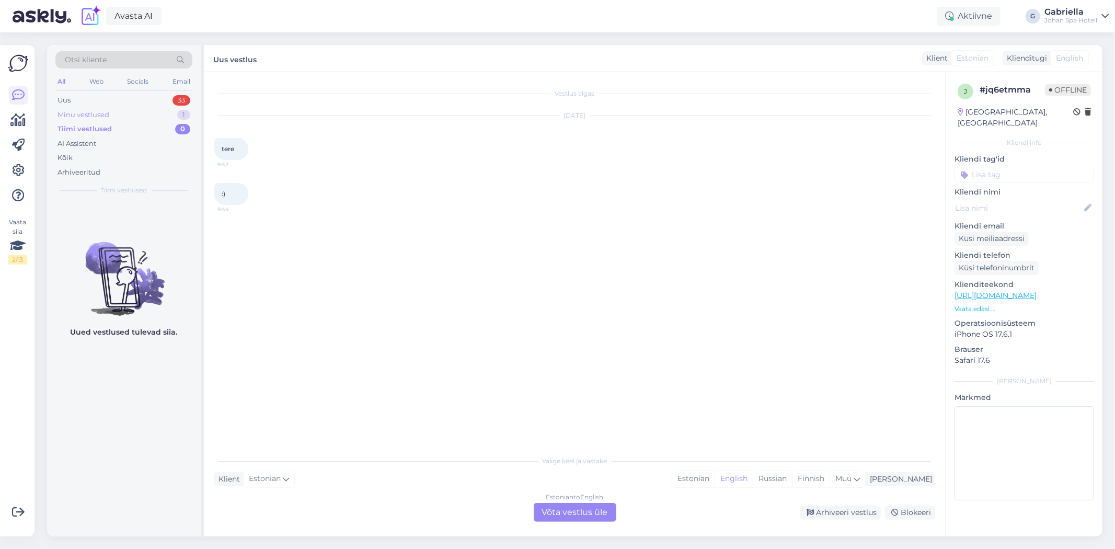
click at [128, 112] on div "Minu vestlused 1" at bounding box center [123, 115] width 137 height 15
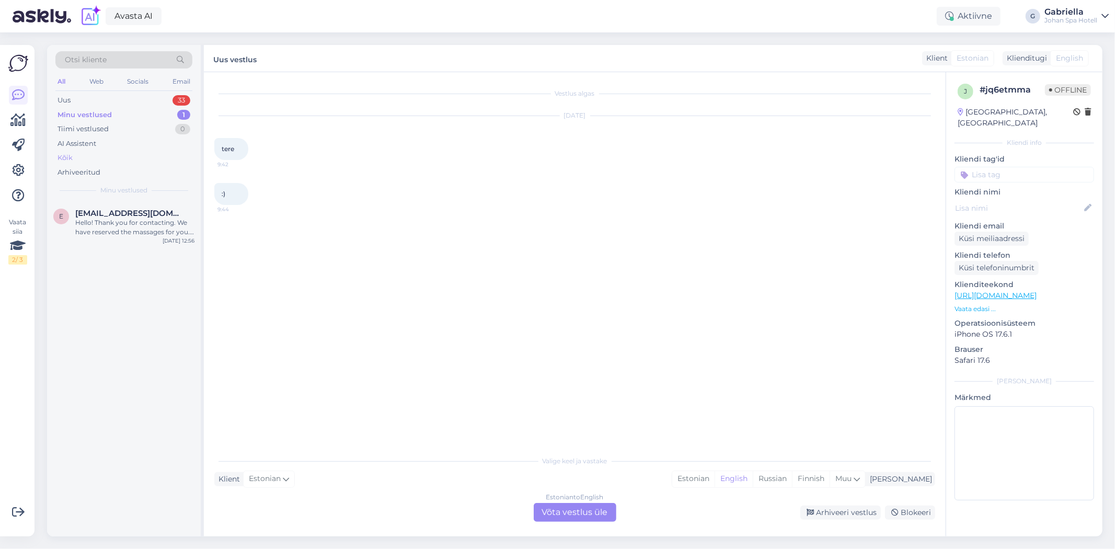
click at [124, 154] on div "Kõik" at bounding box center [123, 158] width 137 height 15
click at [124, 140] on div "AI Assistent" at bounding box center [123, 143] width 137 height 15
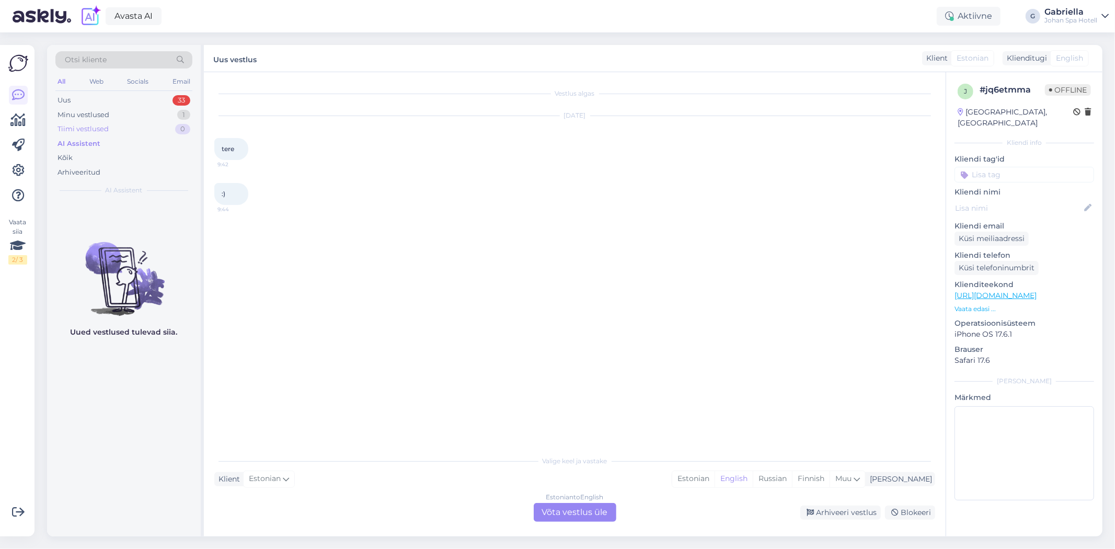
click at [129, 124] on div "Tiimi vestlused 0" at bounding box center [123, 129] width 137 height 15
click at [126, 149] on div "AI Assistent" at bounding box center [123, 143] width 137 height 15
click at [134, 112] on div "Minu vestlused 1" at bounding box center [123, 115] width 137 height 15
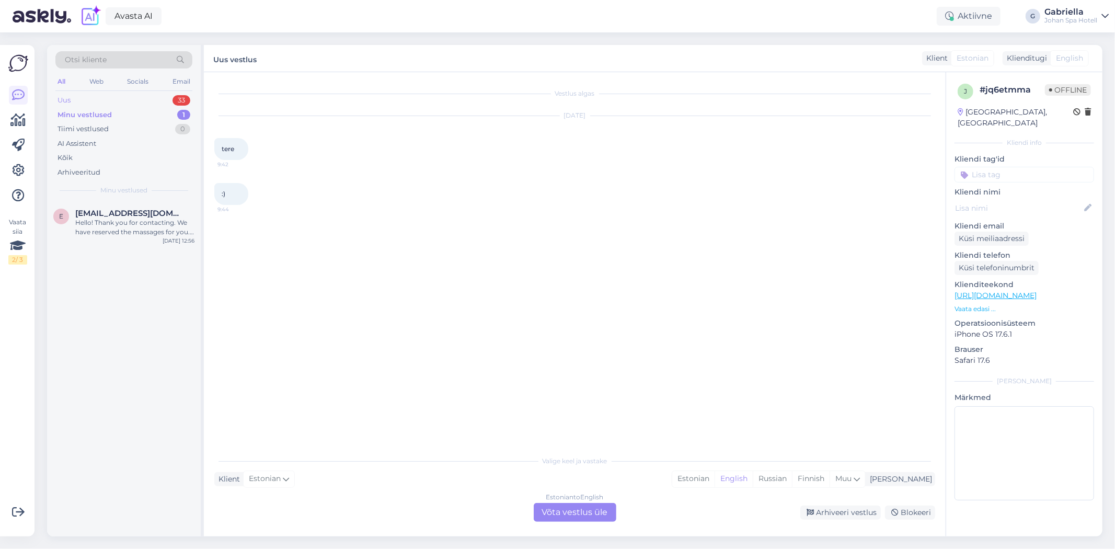
click at [133, 102] on div "Uus 33" at bounding box center [123, 100] width 137 height 15
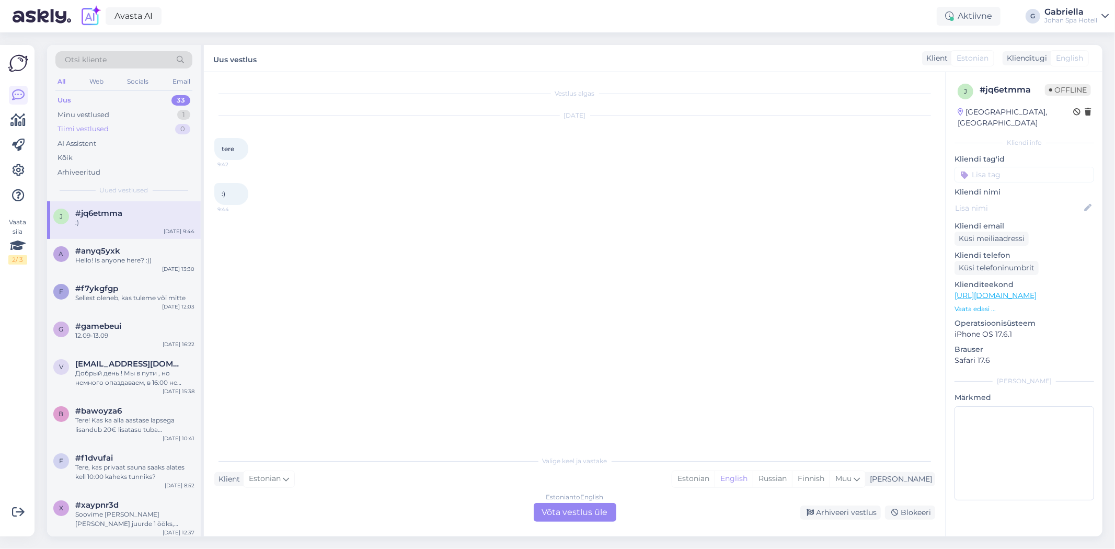
click at [128, 122] on div "Tiimi vestlused 0" at bounding box center [123, 129] width 137 height 15
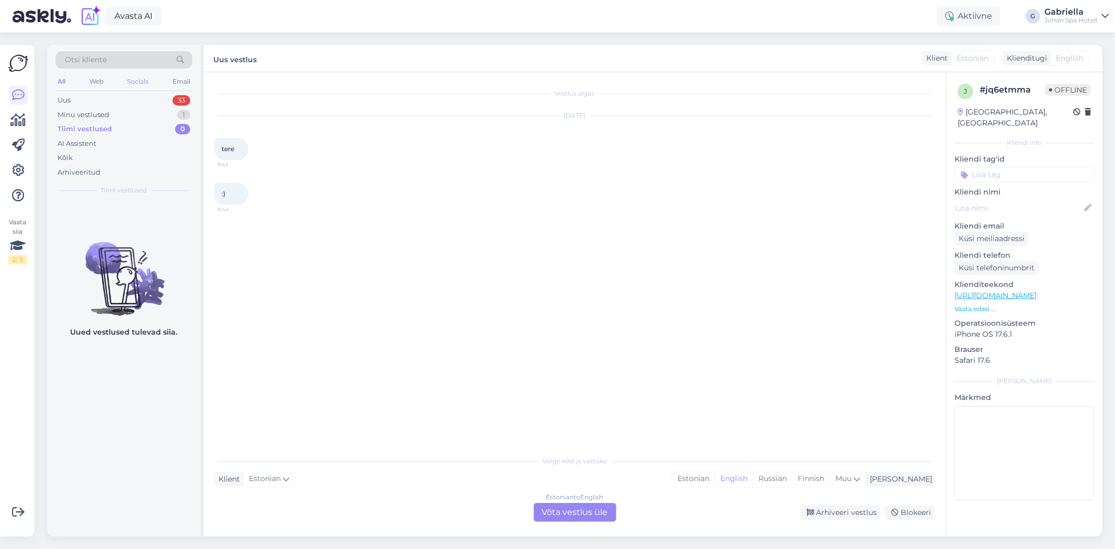
click at [135, 87] on div "Socials" at bounding box center [138, 82] width 26 height 14
click at [134, 95] on div "Uus 10" at bounding box center [123, 100] width 137 height 15
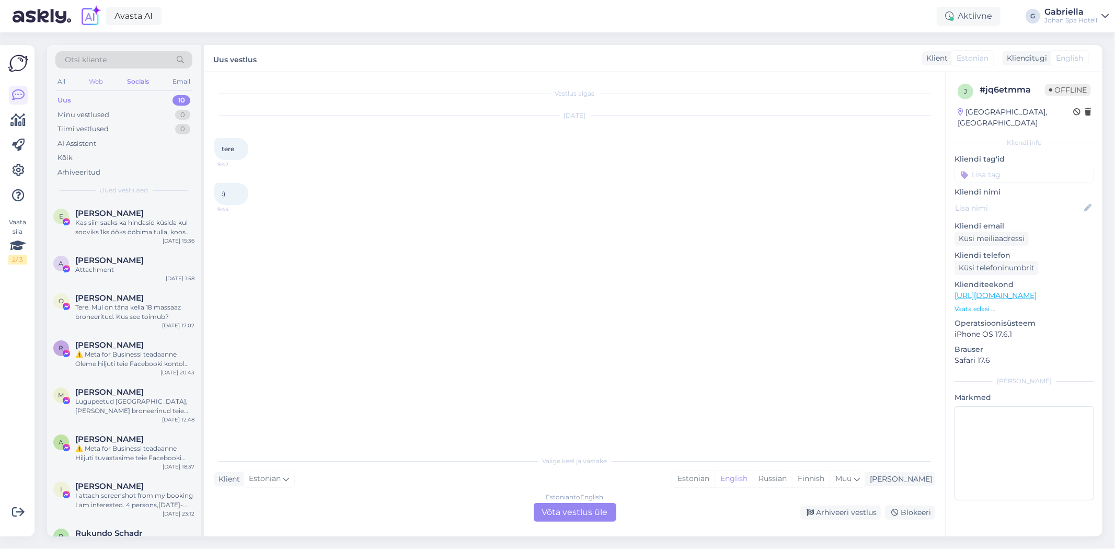
click at [100, 86] on div "Web" at bounding box center [96, 82] width 18 height 14
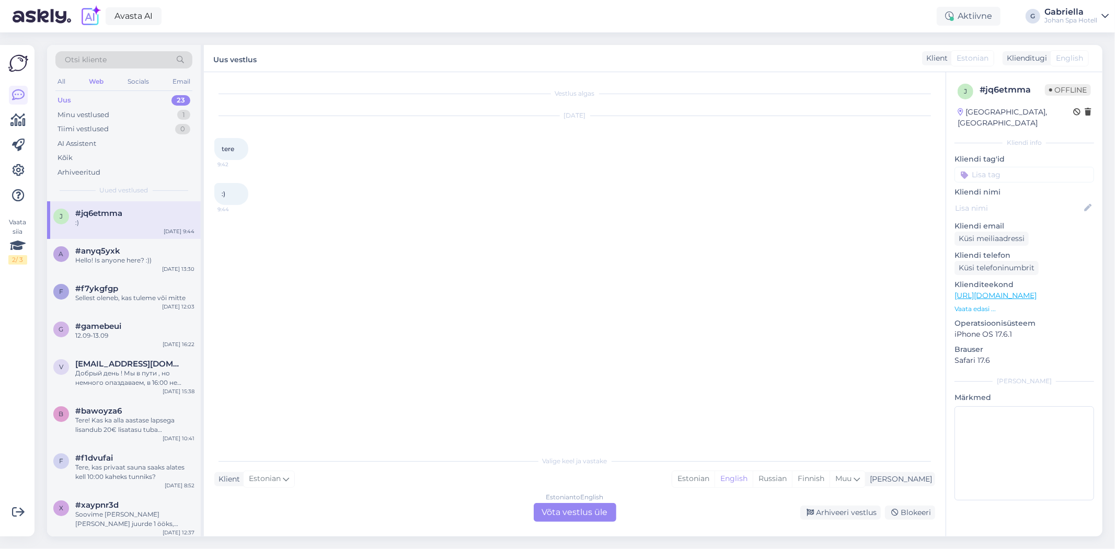
click at [74, 83] on div "All Web Socials Email" at bounding box center [123, 83] width 137 height 16
click at [66, 77] on div "All Web Socials Email" at bounding box center [123, 83] width 137 height 16
click at [59, 80] on div "All" at bounding box center [61, 82] width 12 height 14
click at [119, 118] on div "Minu vestlused 1" at bounding box center [123, 115] width 137 height 15
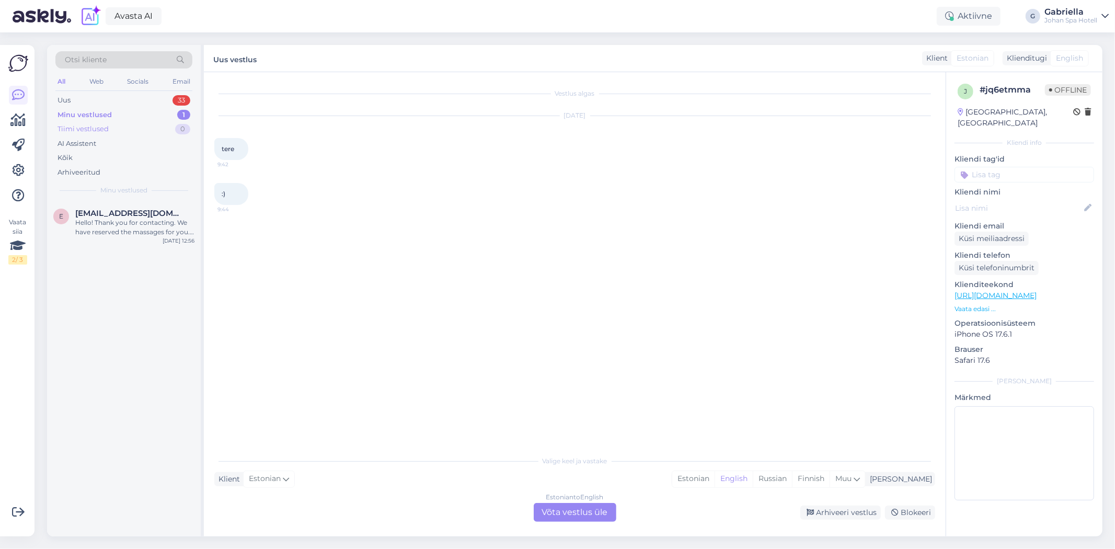
click at [121, 126] on div "Tiimi vestlused 0" at bounding box center [123, 129] width 137 height 15
